Goal: Task Accomplishment & Management: Complete application form

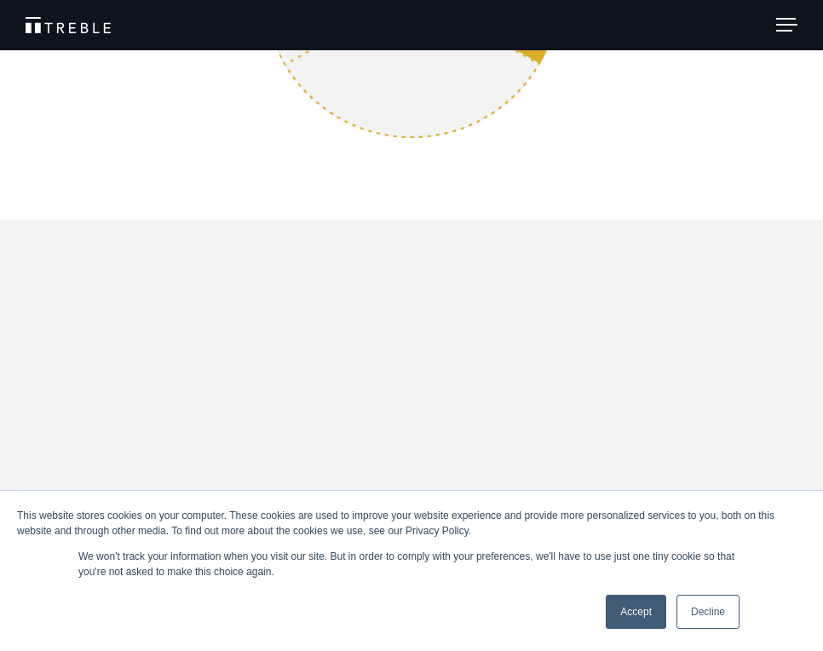
scroll to position [2576, 0]
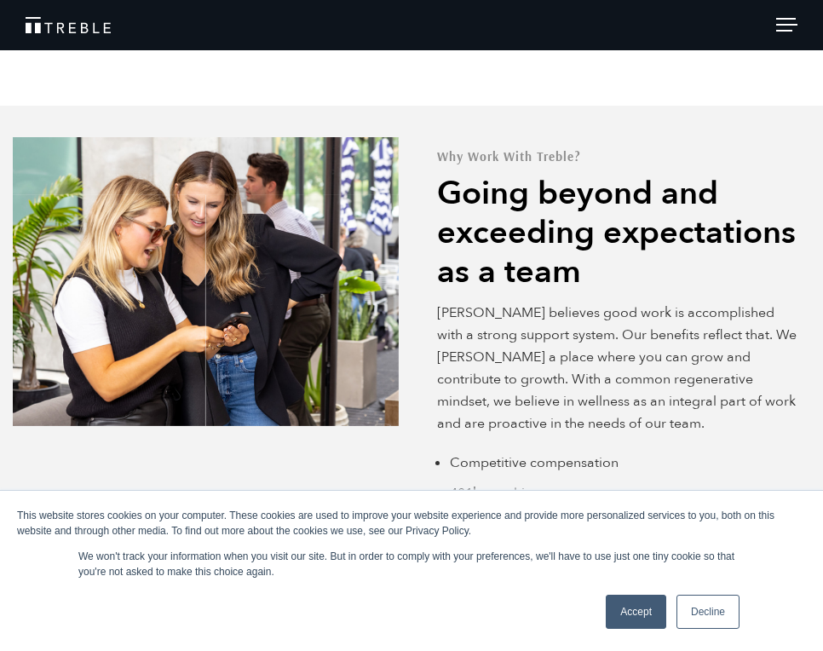
click at [706, 607] on link "Decline" at bounding box center [707, 612] width 63 height 34
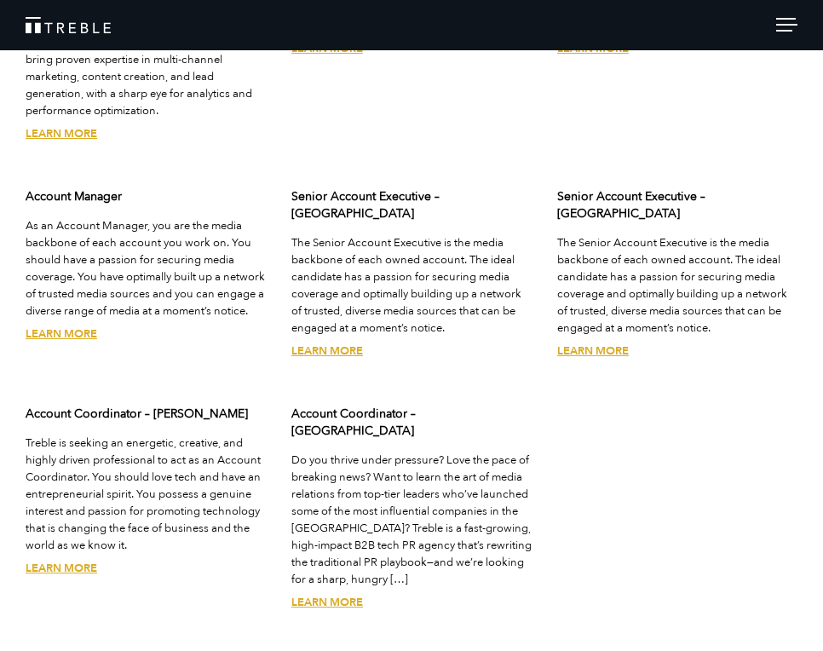
scroll to position [3998, 0]
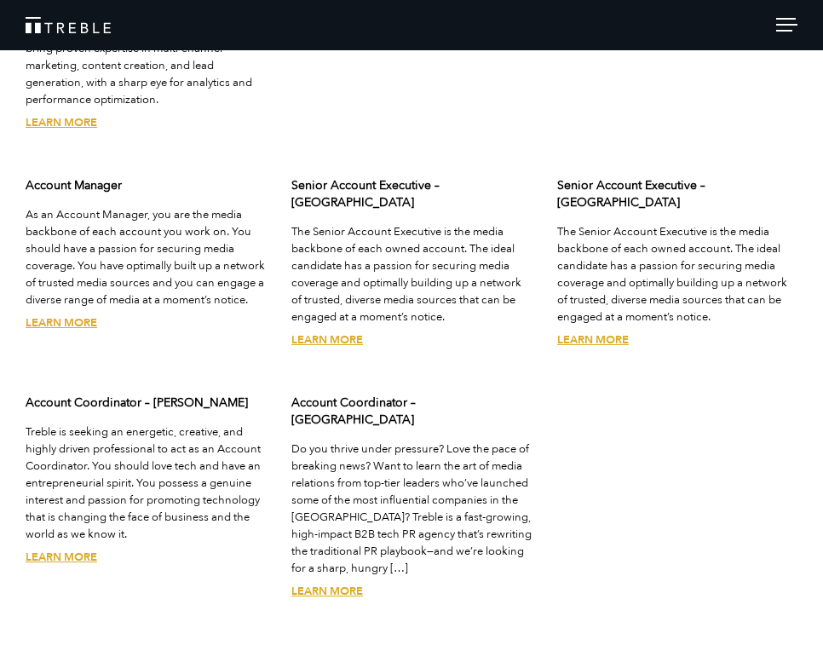
click at [336, 584] on link "Learn More" at bounding box center [327, 591] width 72 height 15
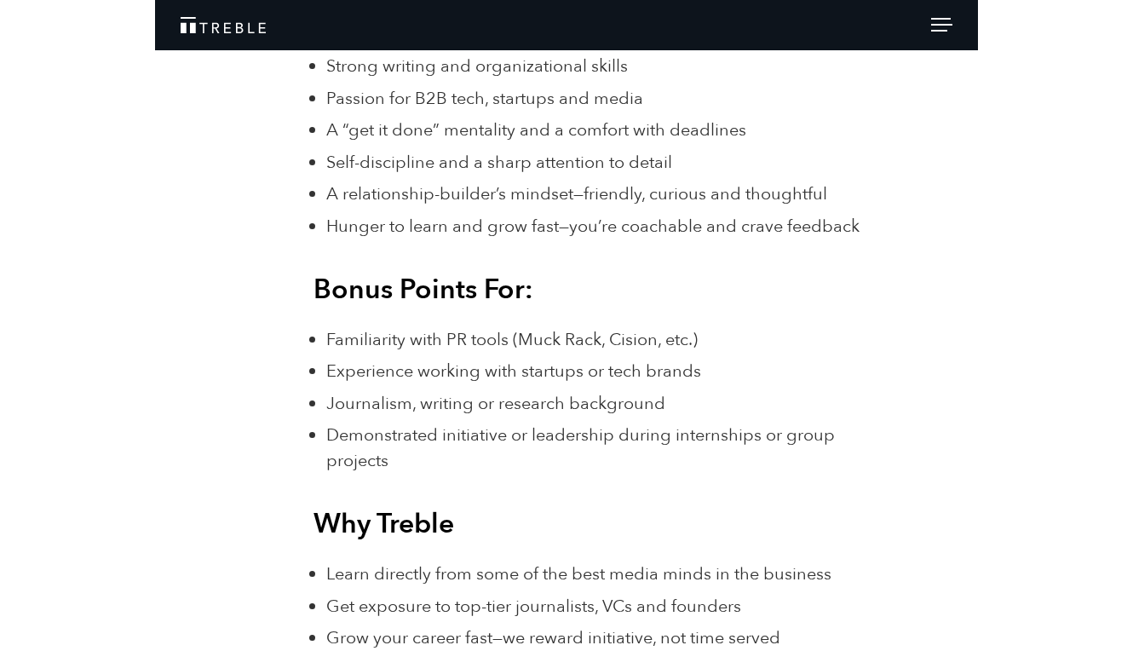
scroll to position [2124, 0]
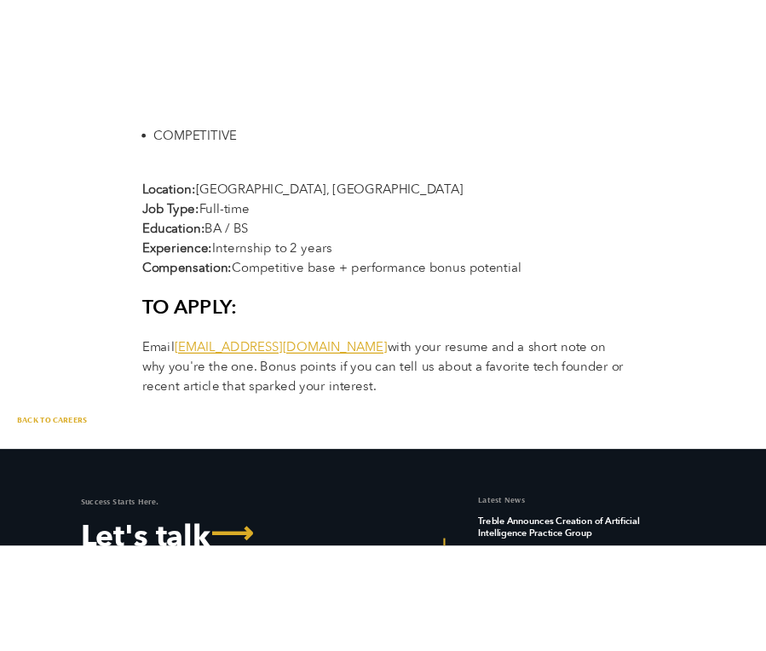
scroll to position [3076, 0]
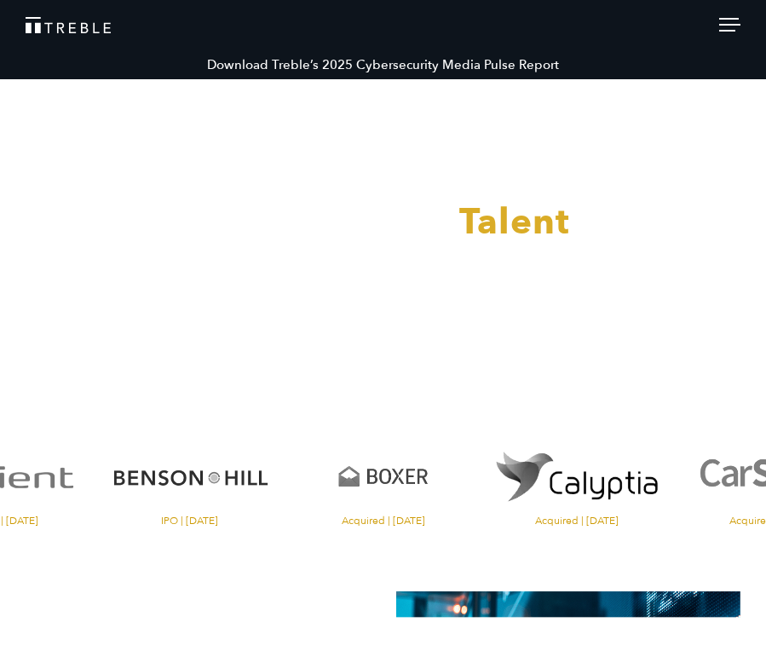
click at [721, 42] on header "Download Treble’s 2025 Cybersecurity Media Pulse Report About Services Portfoli…" at bounding box center [383, 25] width 766 height 50
click at [726, 31] on div at bounding box center [729, 27] width 21 height 19
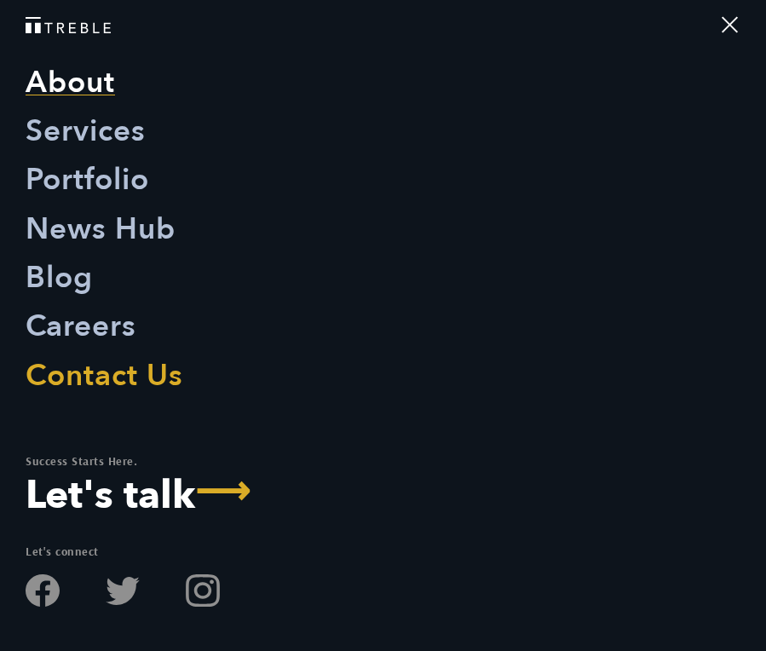
click at [92, 106] on link "About" at bounding box center [70, 83] width 89 height 49
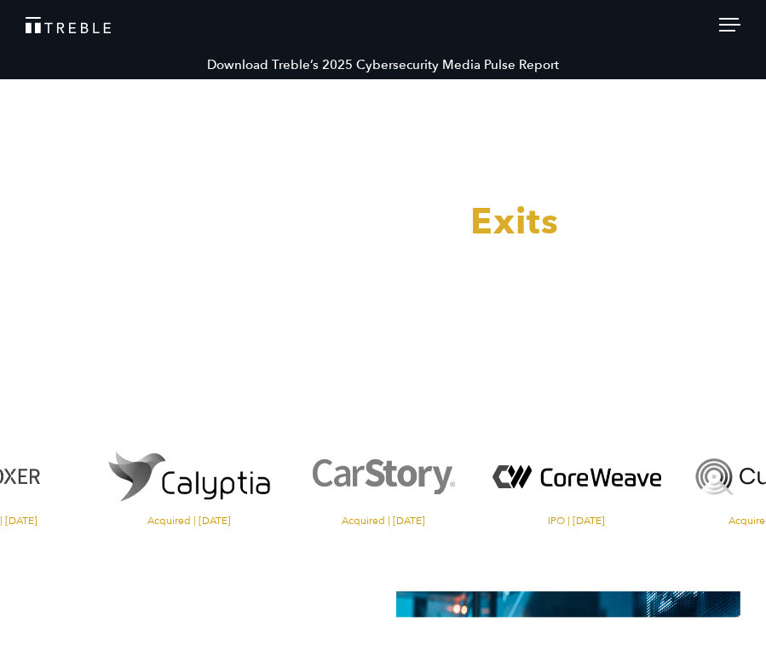
click at [712, 29] on div at bounding box center [383, 25] width 715 height 16
click at [719, 28] on div at bounding box center [729, 27] width 21 height 19
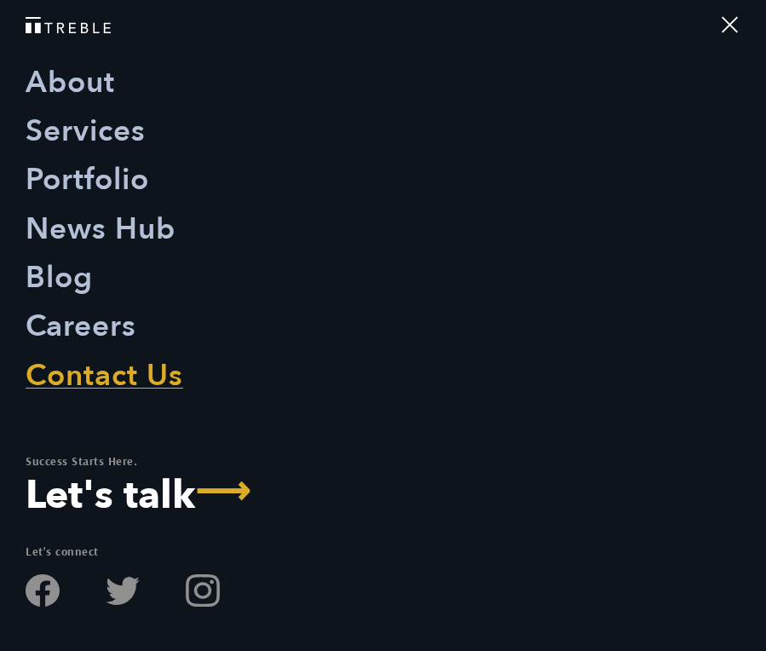
click at [176, 375] on link "Contact Us" at bounding box center [105, 376] width 158 height 49
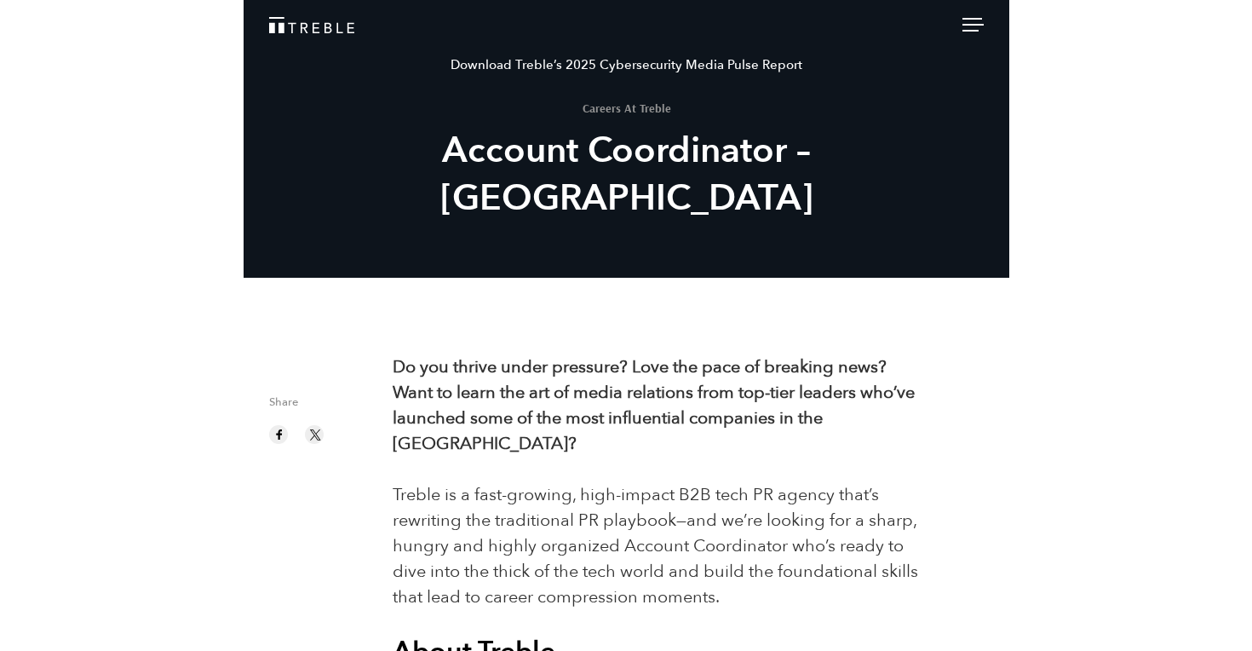
scroll to position [3076, 0]
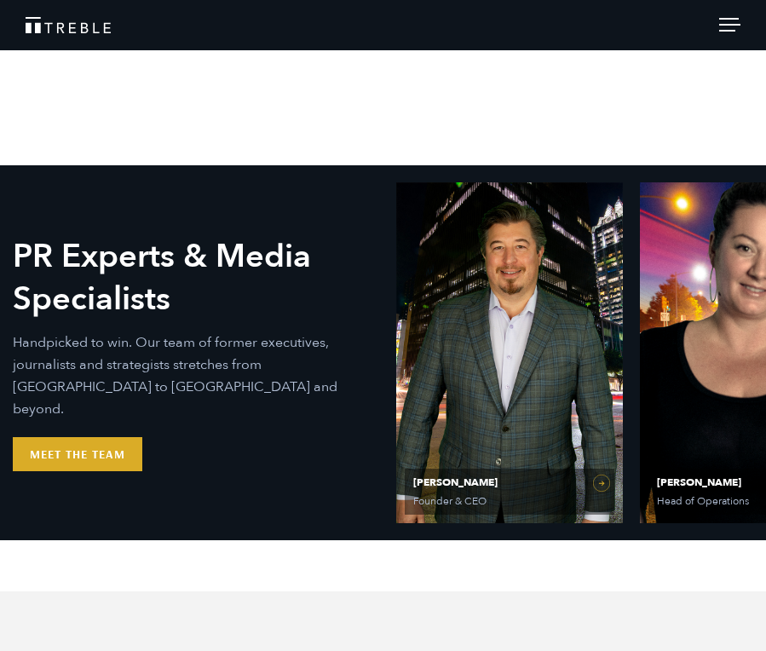
scroll to position [462, 0]
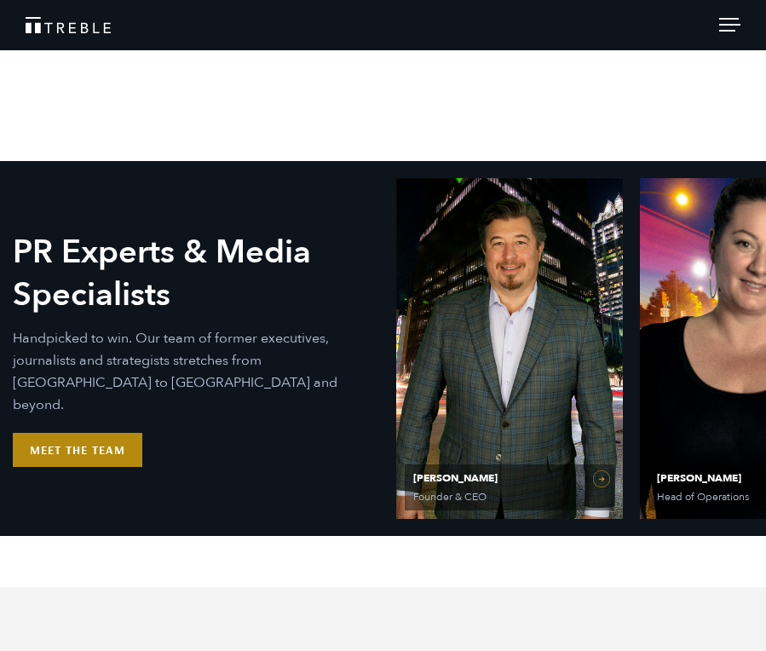
click at [49, 440] on link "Meet the Team" at bounding box center [77, 450] width 129 height 34
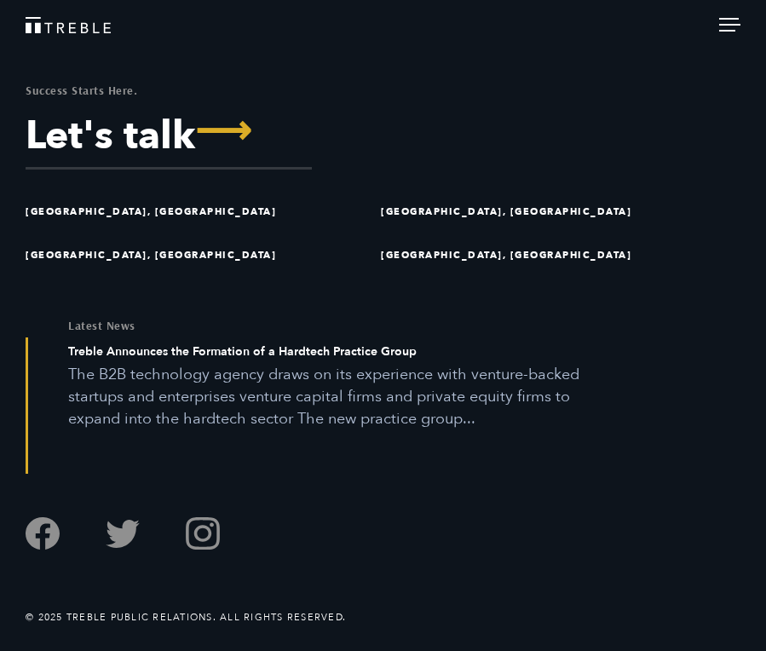
scroll to position [5435, 0]
click at [90, 277] on li "[GEOGRAPHIC_DATA], [GEOGRAPHIC_DATA]" at bounding box center [198, 254] width 345 height 43
click at [83, 277] on li "[GEOGRAPHIC_DATA], [GEOGRAPHIC_DATA]" at bounding box center [198, 254] width 345 height 43
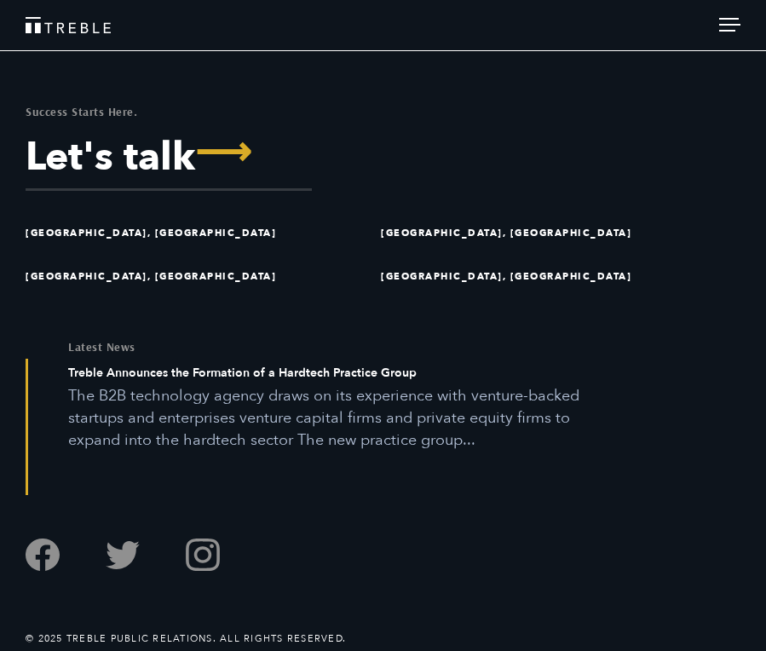
scroll to position [1534, 0]
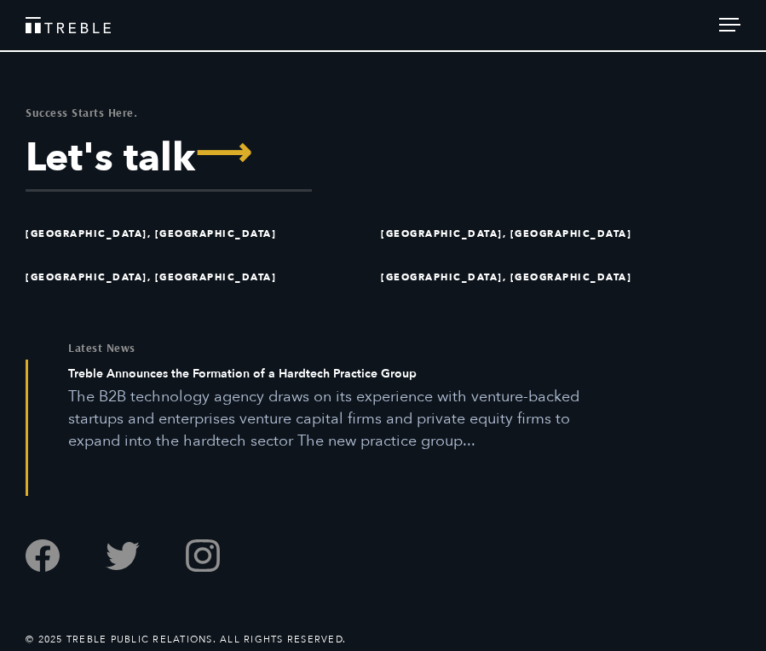
click at [276, 598] on div "© 2025 Treble Public Relations. All Rights Reserved." at bounding box center [383, 613] width 740 height 70
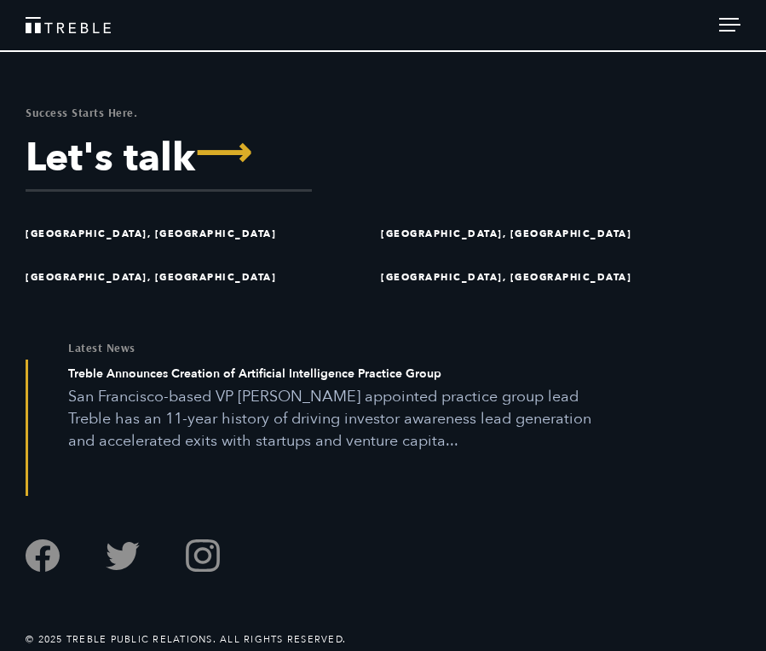
click at [220, 540] on ul at bounding box center [383, 537] width 715 height 82
click at [208, 538] on link "Follow us on Instagram" at bounding box center [203, 555] width 34 height 34
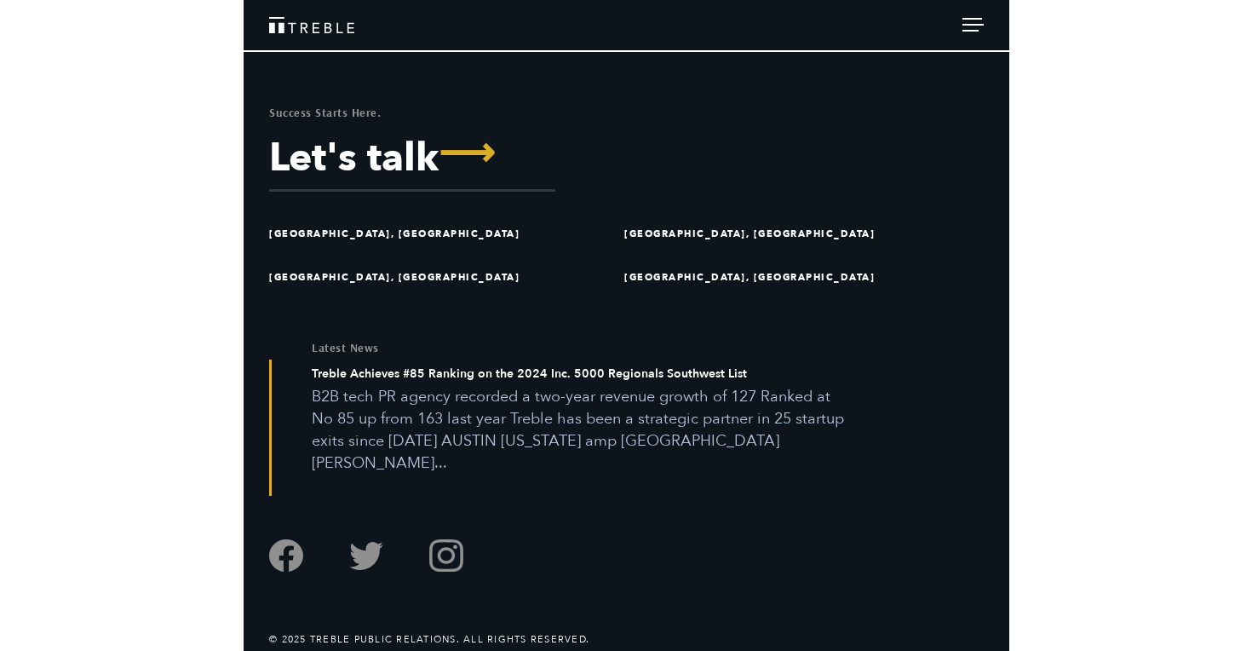
scroll to position [1206, 0]
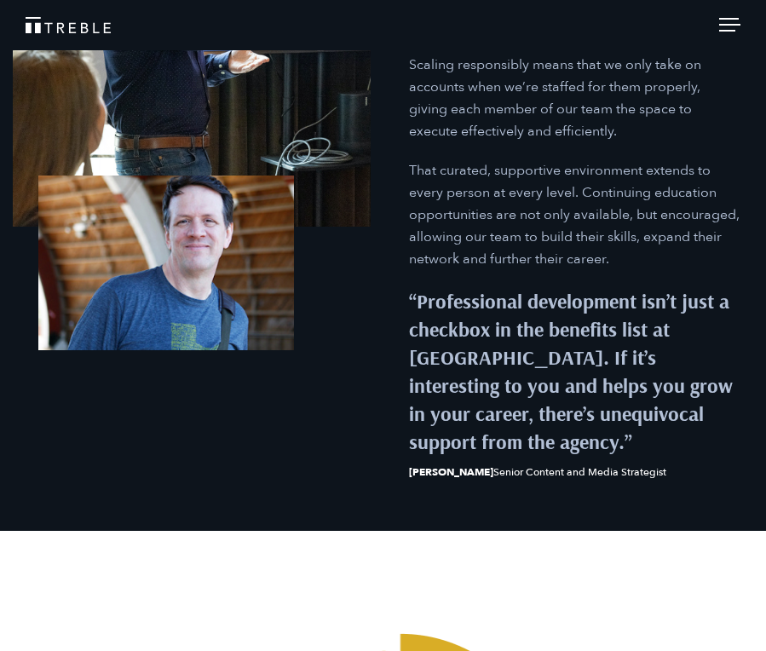
scroll to position [1750, 0]
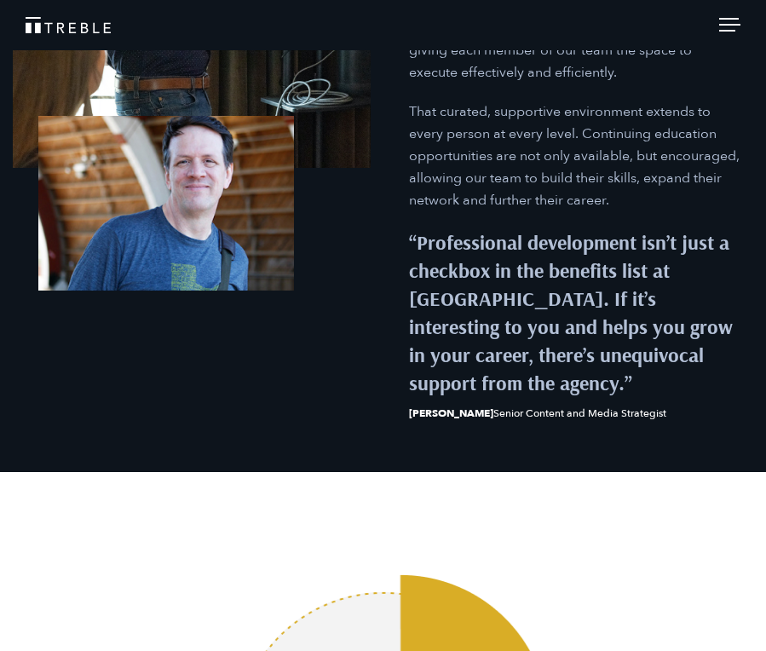
click at [728, 30] on span at bounding box center [727, 31] width 16 height 2
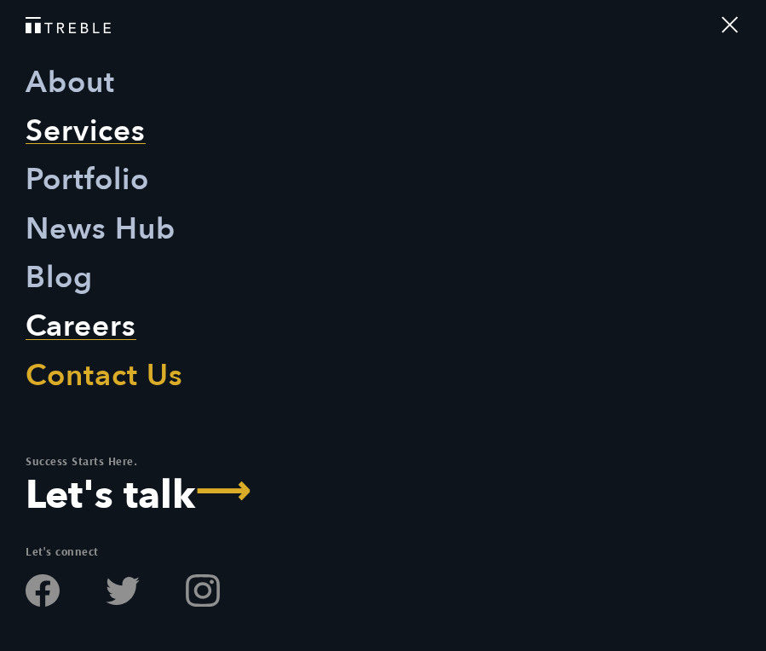
click at [70, 120] on link "Services" at bounding box center [86, 131] width 120 height 49
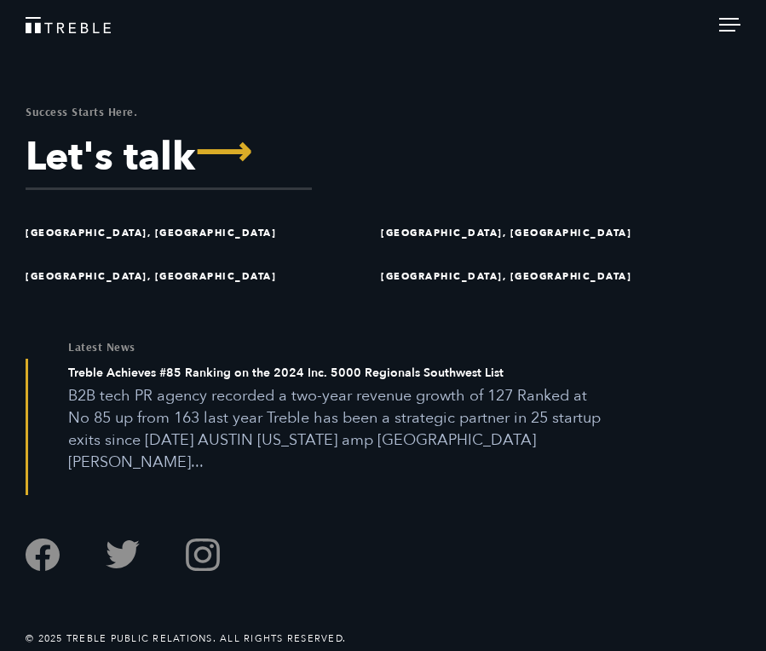
scroll to position [4925, 0]
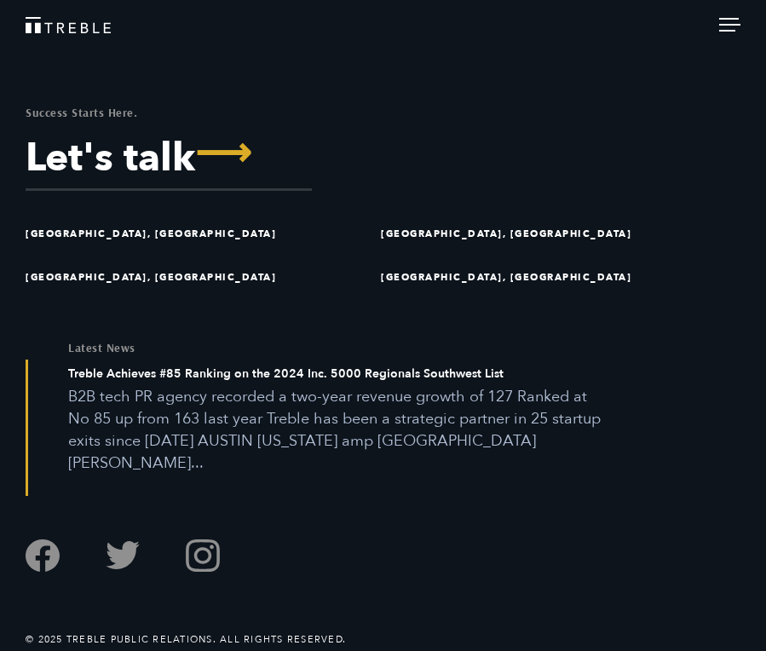
click at [718, 33] on header "Download Treble’s 2025 Cybersecurity Media Pulse Report About Services Portfoli…" at bounding box center [383, 25] width 766 height 50
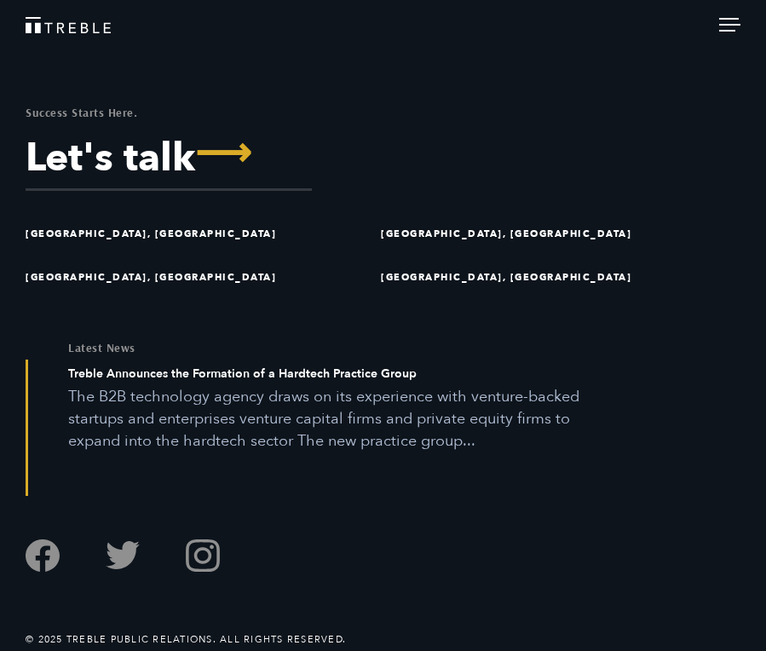
click at [734, 26] on div at bounding box center [729, 27] width 21 height 19
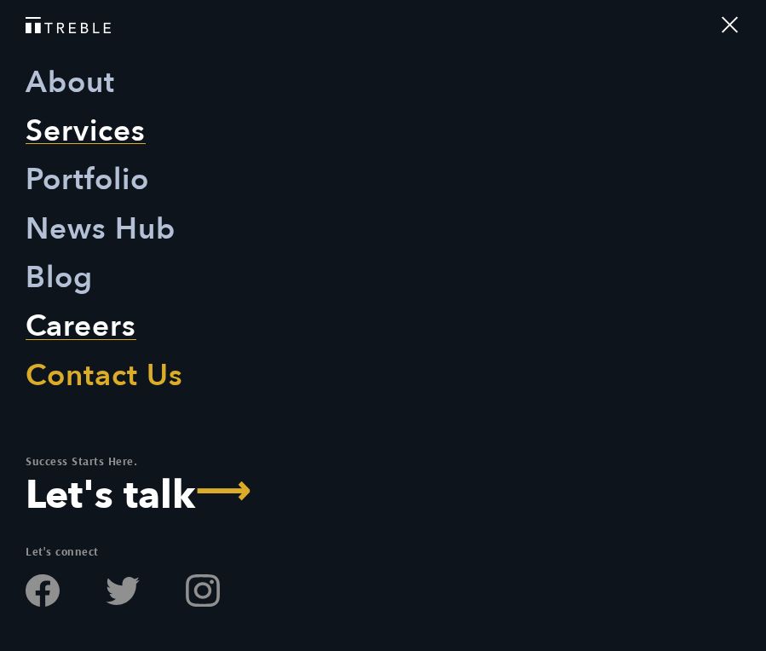
click at [85, 329] on link "Careers" at bounding box center [81, 326] width 111 height 49
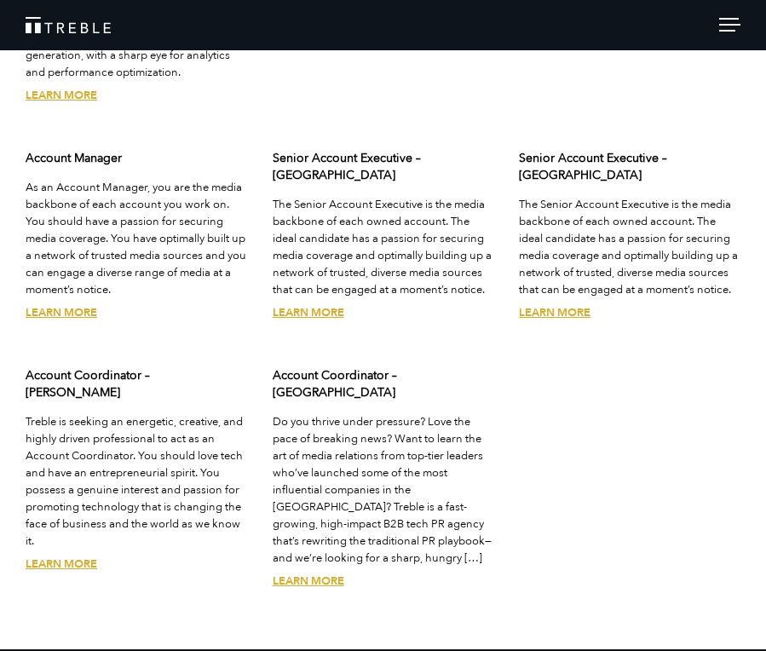
scroll to position [4208, 0]
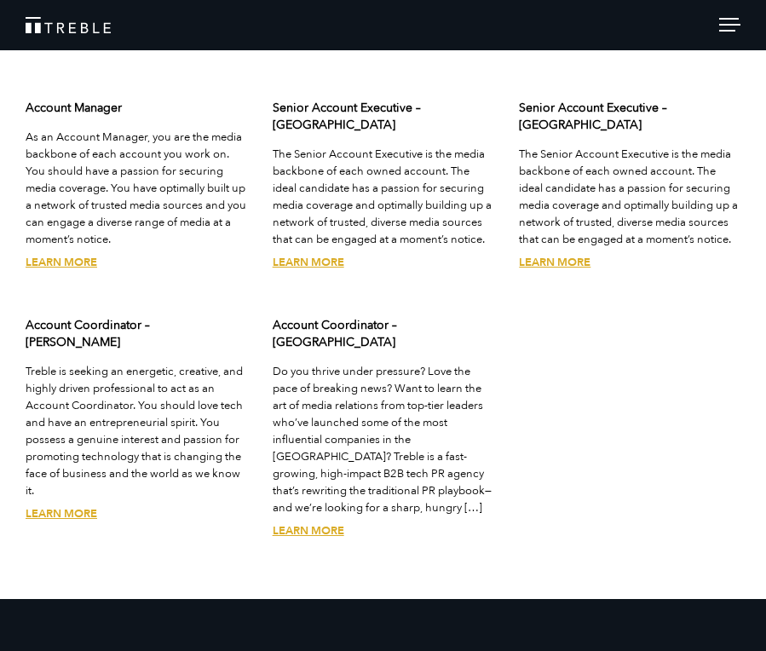
click at [335, 523] on link "Learn More" at bounding box center [309, 530] width 72 height 15
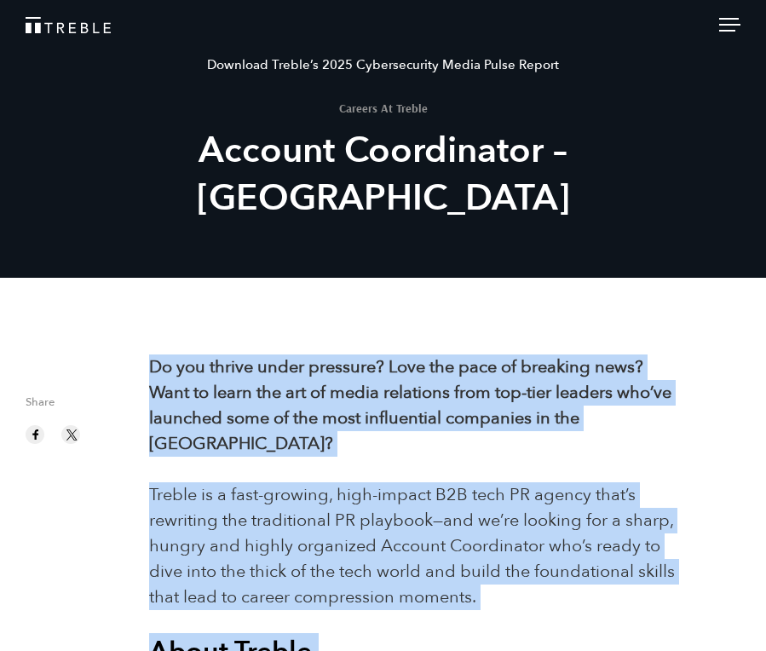
drag, startPoint x: 308, startPoint y: 331, endPoint x: 151, endPoint y: 372, distance: 162.0
copy div "Do you thrive under pressure? Love the pace of breaking news? Want to learn the…"
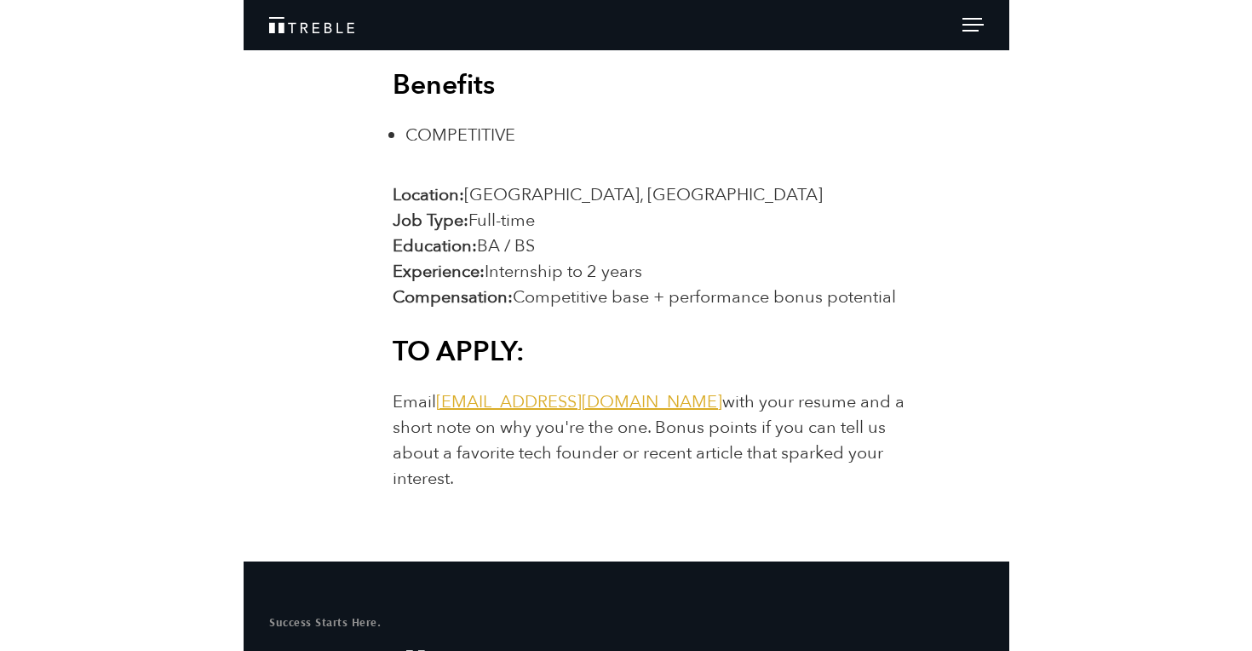
scroll to position [2968, 0]
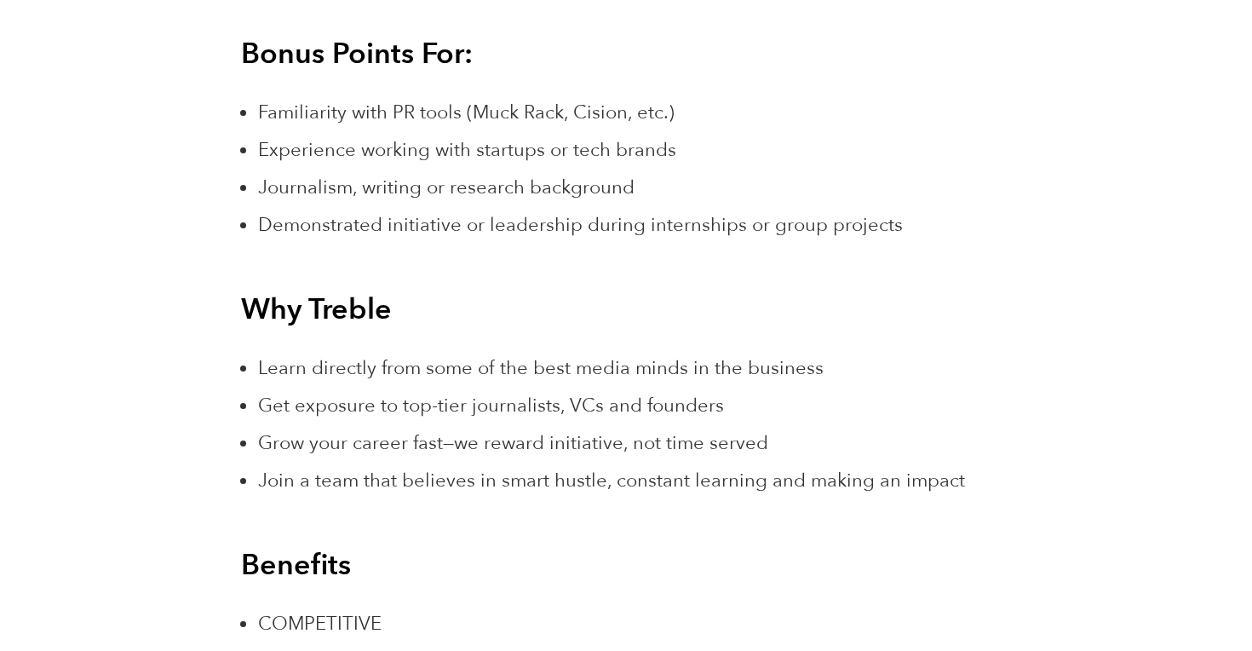
scroll to position [3143, 0]
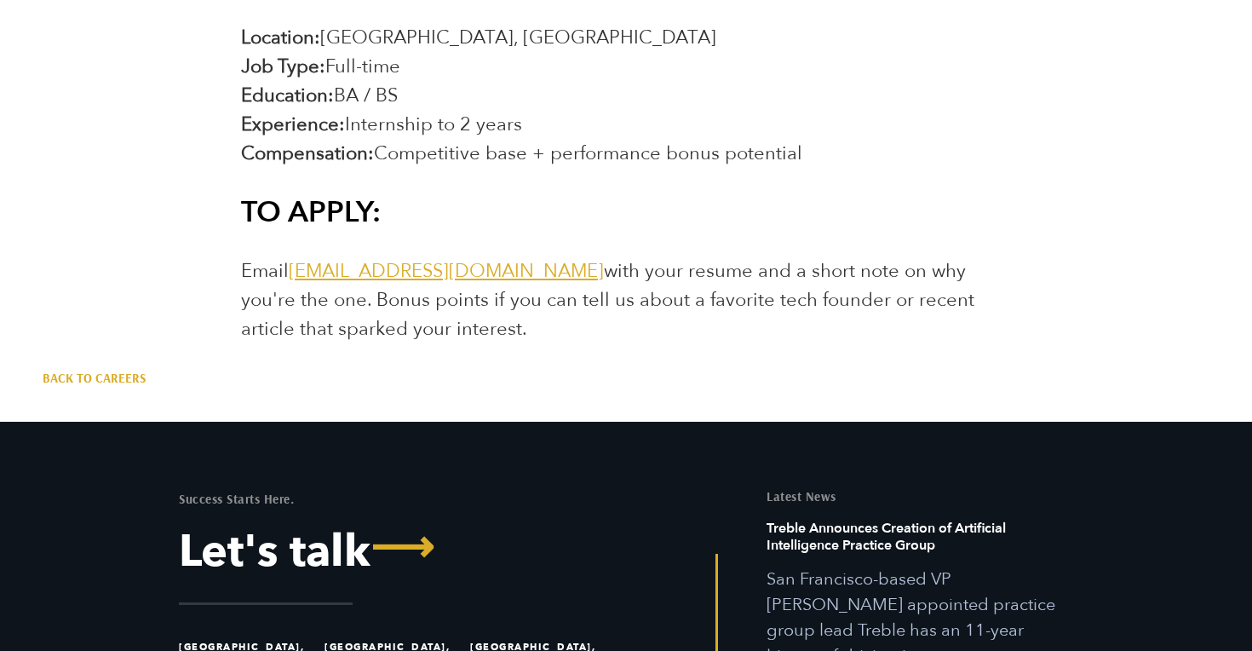
drag, startPoint x: 524, startPoint y: 272, endPoint x: 293, endPoint y: 267, distance: 230.9
click at [293, 267] on span "Email [EMAIL_ADDRESS][DOMAIN_NAME] with your resume and a short note on why you…" at bounding box center [607, 299] width 733 height 83
copy span "[EMAIL_ADDRESS][DOMAIN_NAME]"
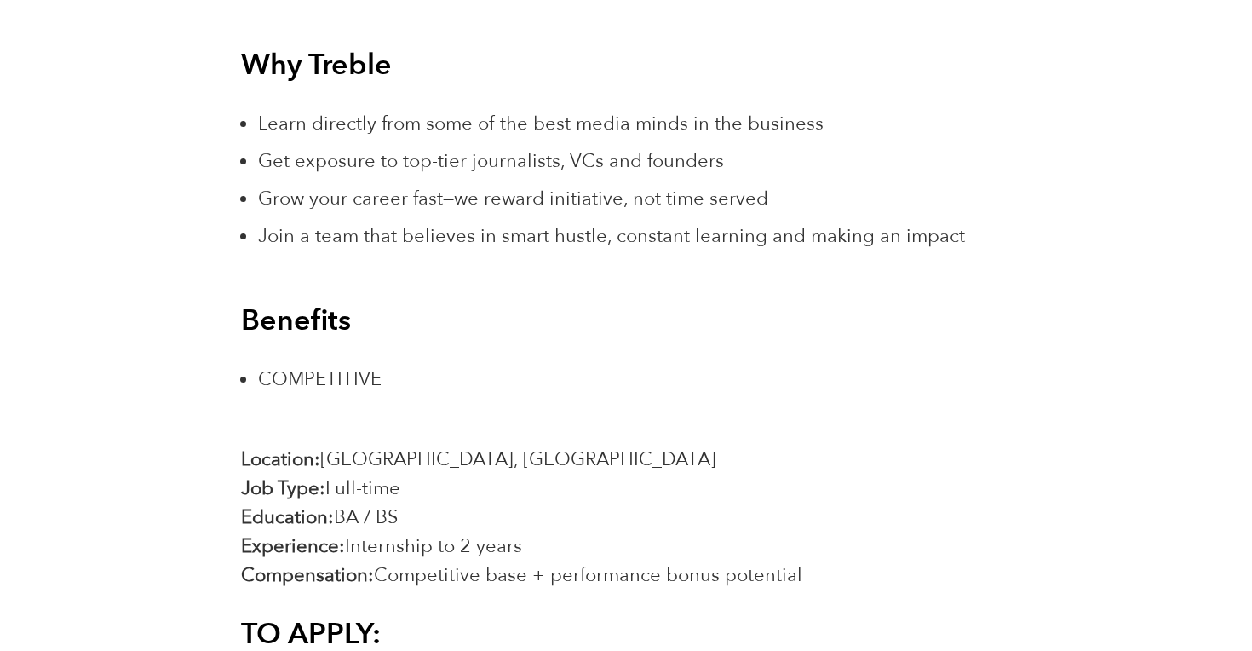
scroll to position [3062, 0]
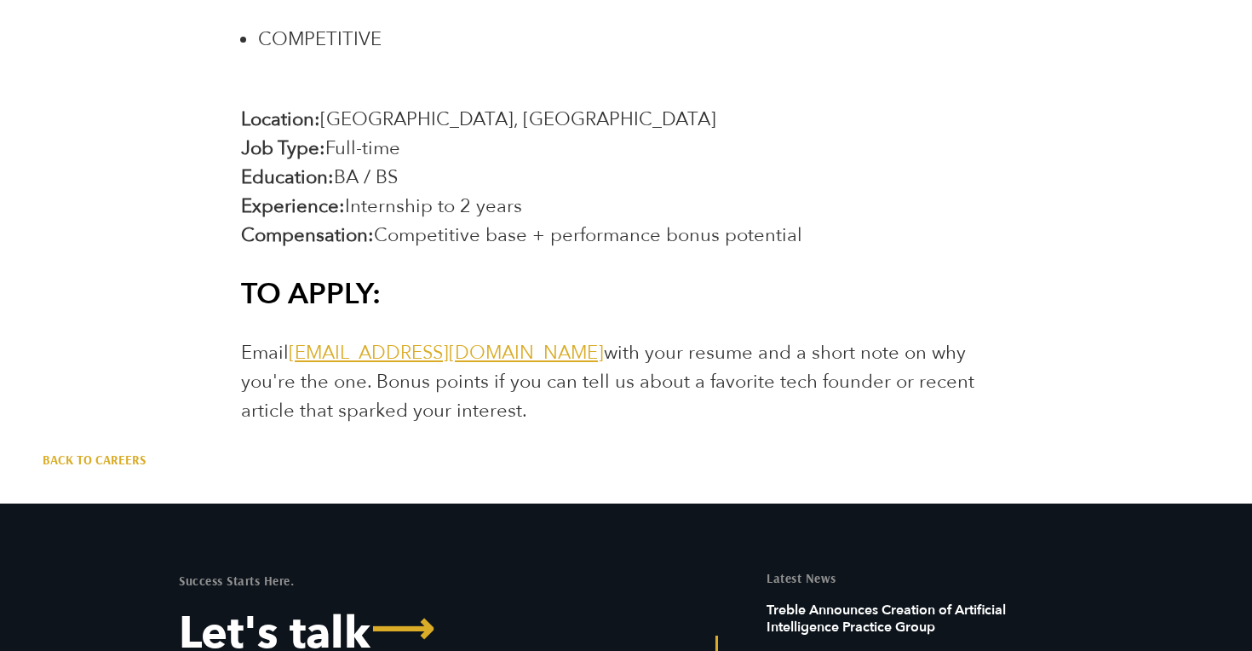
drag, startPoint x: 480, startPoint y: 408, endPoint x: 280, endPoint y: 381, distance: 201.2
click at [280, 381] on p "Email [EMAIL_ADDRESS][DOMAIN_NAME] with your resume and a short note on why you…" at bounding box center [625, 381] width 769 height 87
copy span "Bonus points if you can tell us about a favorite tech founder or recent article…"
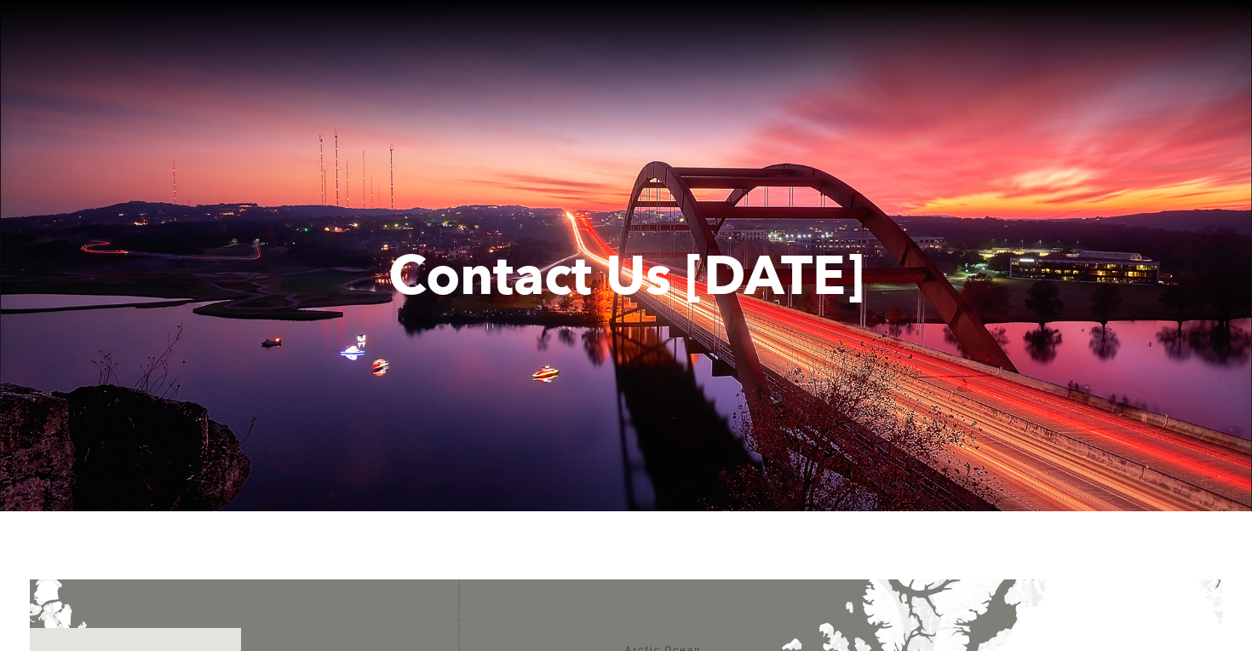
scroll to position [1206, 0]
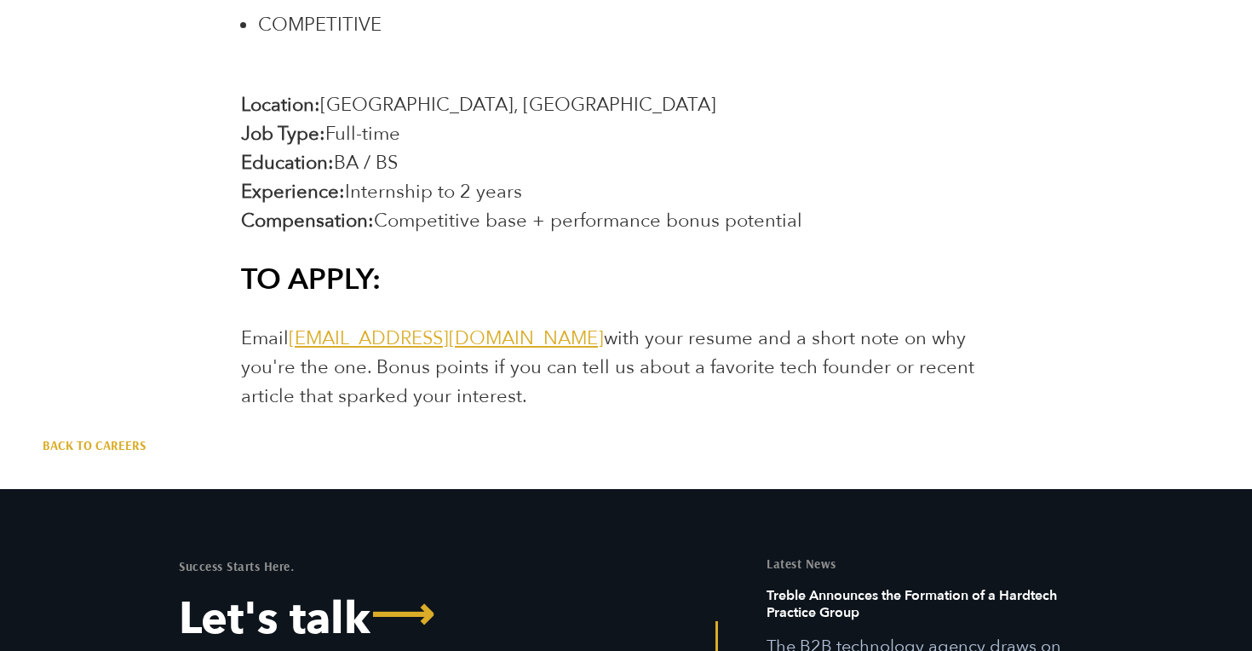
scroll to position [3124, 0]
